Goal: Information Seeking & Learning: Learn about a topic

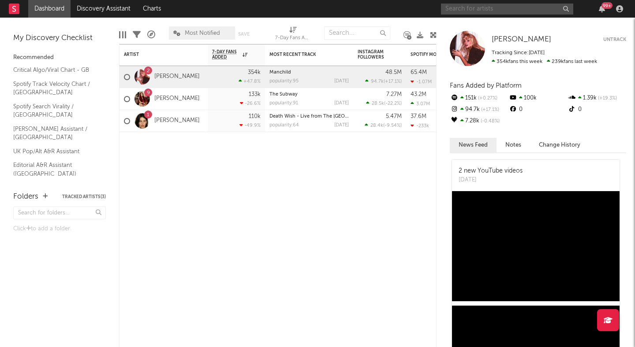
click at [486, 7] on input "text" at bounding box center [507, 9] width 132 height 11
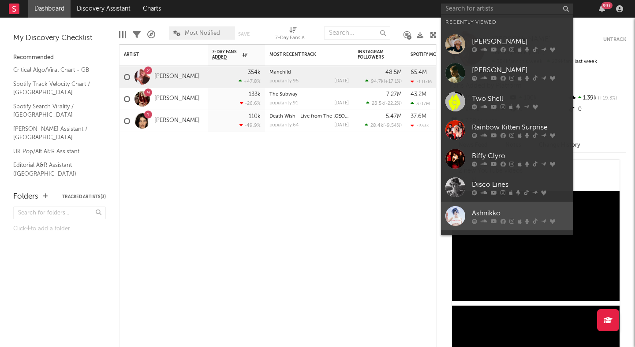
click at [481, 208] on div "Ashnikko" at bounding box center [520, 213] width 97 height 11
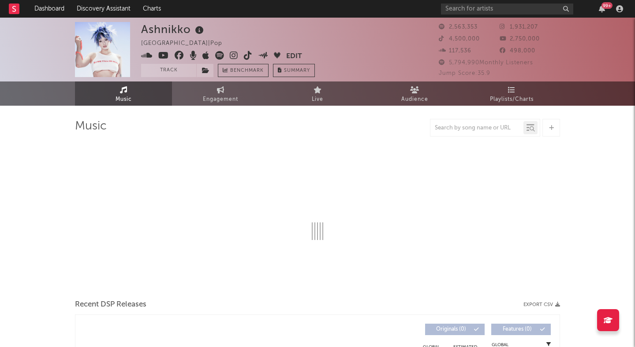
select select "6m"
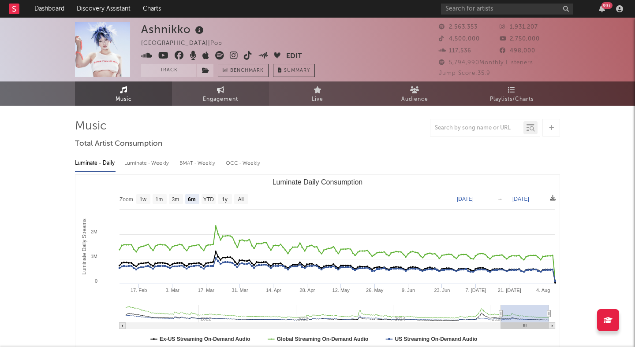
click at [220, 87] on icon at bounding box center [220, 89] width 7 height 7
select select "1w"
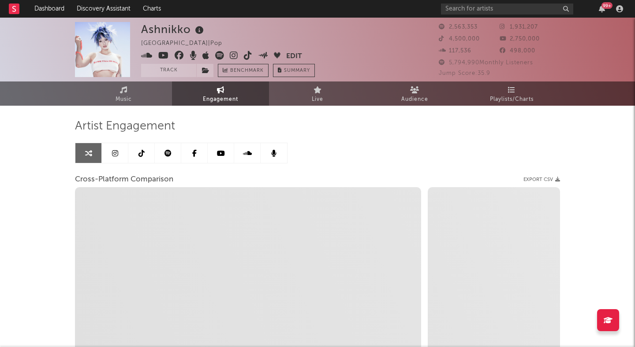
select select "1m"
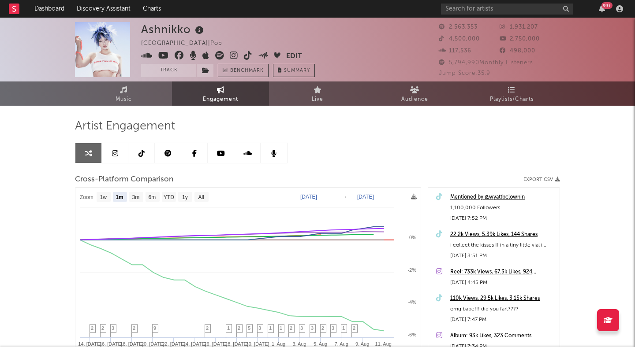
click at [36, 194] on div "Ashnikko [GEOGRAPHIC_DATA] | Pop Edit Track Benchmark Summary 2,563,353 1,931,2…" at bounding box center [317, 249] width 635 height 463
